Goal: Find specific page/section: Find specific page/section

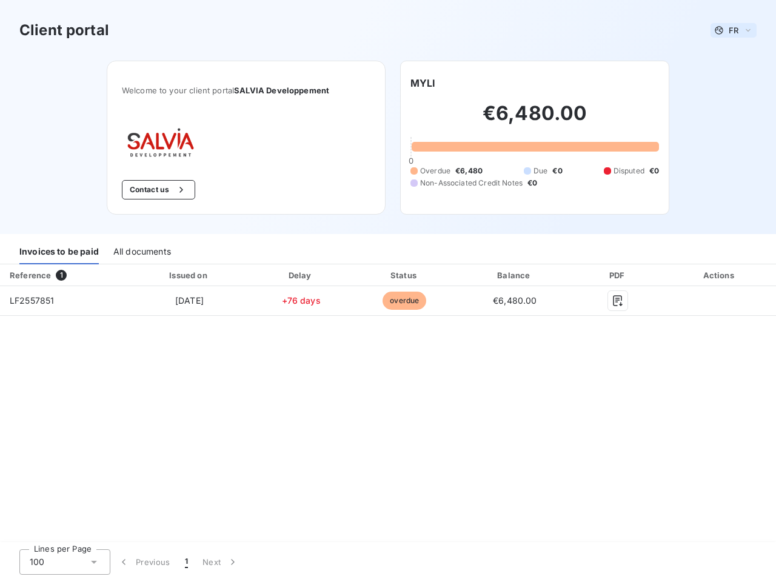
click at [733, 30] on span "FR" at bounding box center [734, 30] width 10 height 10
click at [157, 190] on button "Contact us" at bounding box center [158, 189] width 73 height 19
click at [423, 83] on div "Welcome to your client portal SALVIA Developpement Contact us MYLI €6,480.00 0 …" at bounding box center [387, 147] width 601 height 173
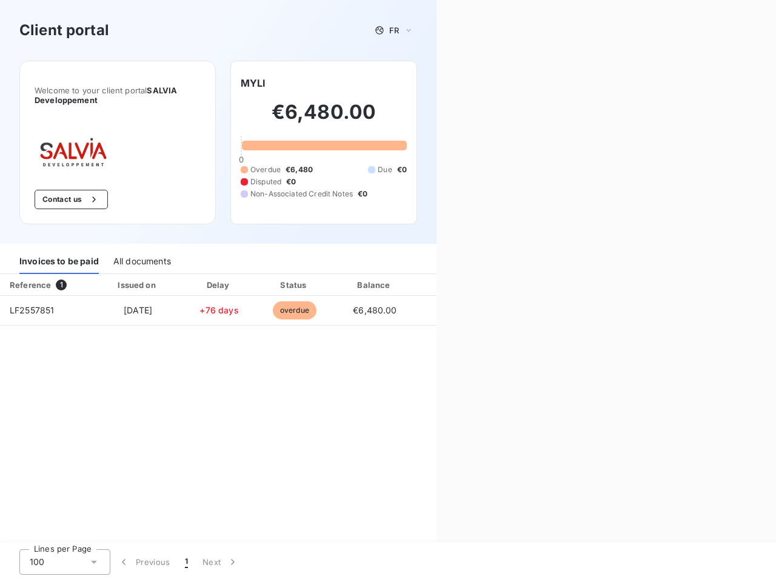
click at [59, 252] on div "Invoices to be paid" at bounding box center [58, 261] width 79 height 25
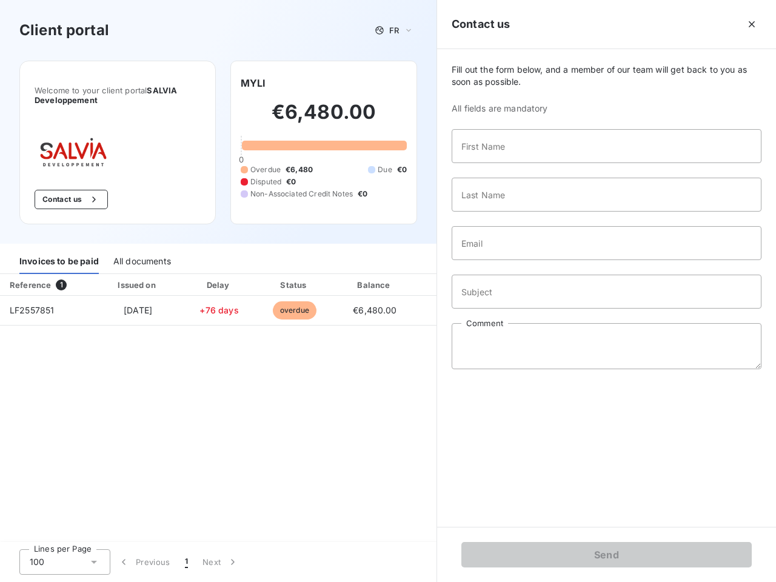
click at [141, 252] on div "All documents" at bounding box center [142, 261] width 58 height 25
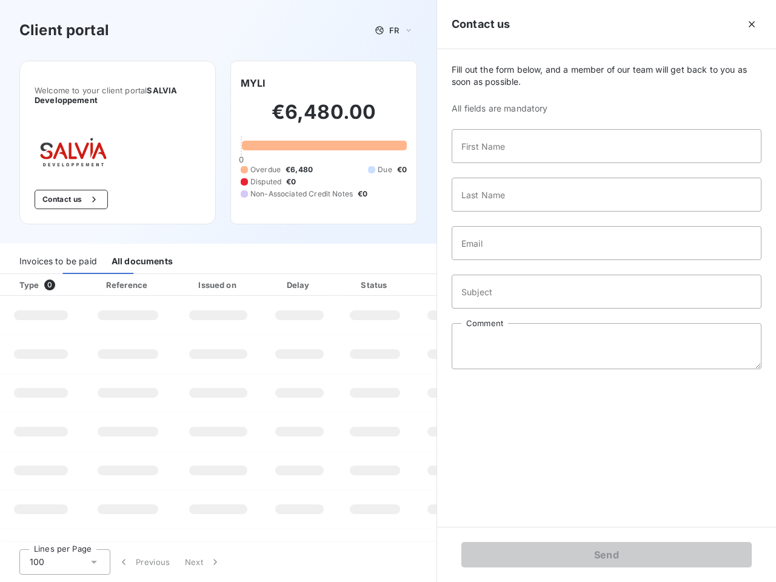
click at [64, 275] on th "Type 0" at bounding box center [41, 285] width 82 height 22
click at [189, 275] on th "Issued on" at bounding box center [218, 285] width 89 height 22
click at [301, 275] on th "Delay" at bounding box center [299, 285] width 74 height 22
click at [404, 275] on th "Status" at bounding box center [374, 285] width 77 height 22
click at [515, 275] on input "Subject" at bounding box center [607, 292] width 310 height 34
